Goal: Navigation & Orientation: Go to known website

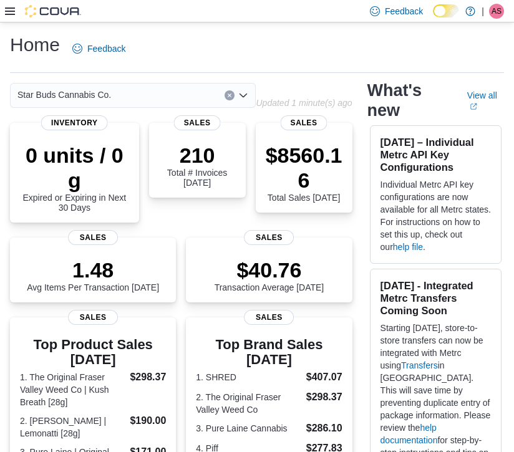
click at [499, 9] on span "AS" at bounding box center [497, 11] width 10 height 15
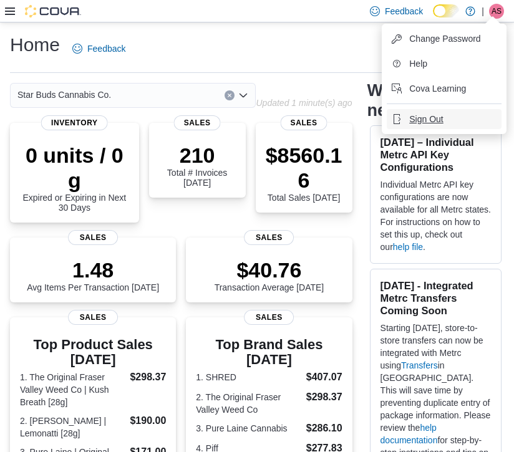
click at [435, 116] on span "Sign Out" at bounding box center [426, 119] width 34 height 12
